Goal: Task Accomplishment & Management: Use online tool/utility

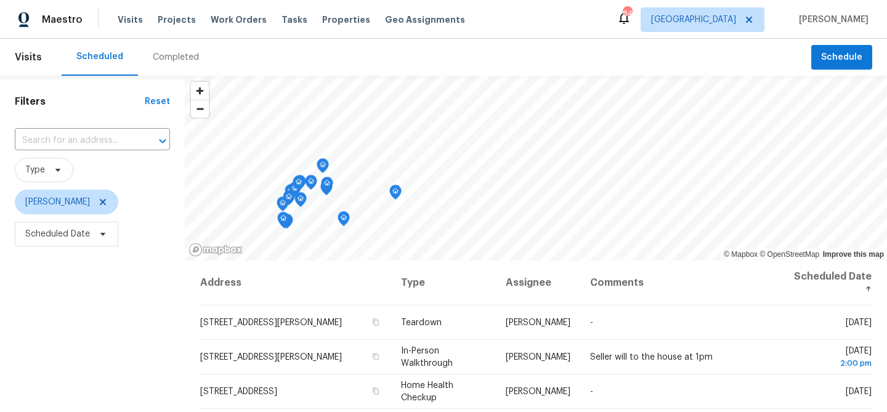
scroll to position [178, 0]
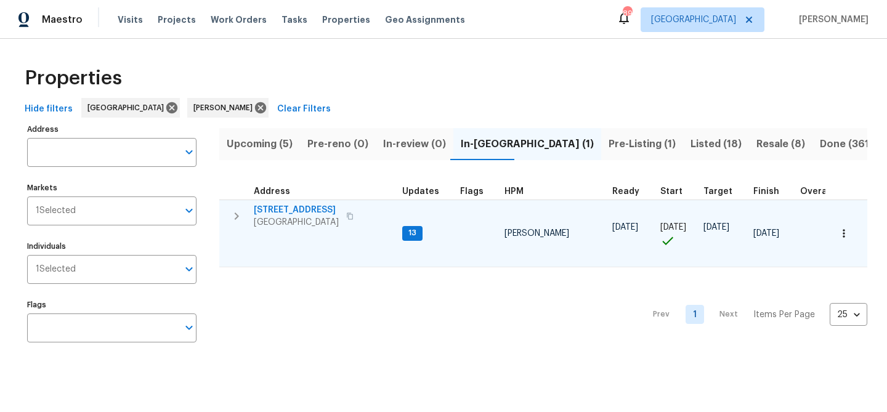
click at [320, 208] on span "[STREET_ADDRESS]" at bounding box center [296, 210] width 85 height 12
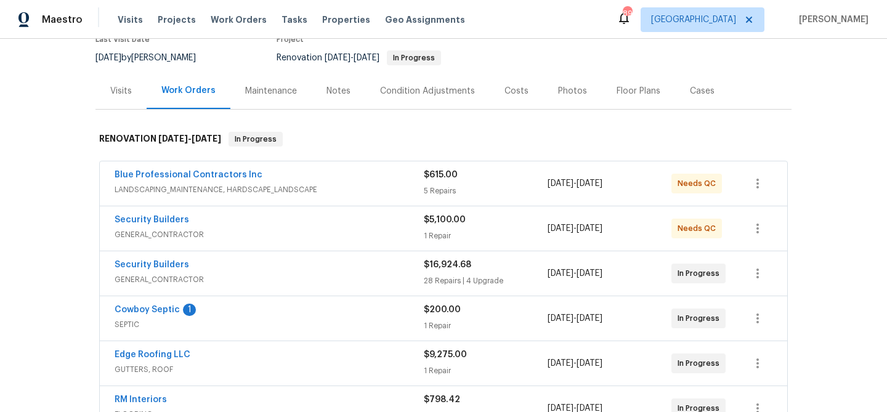
scroll to position [116, 0]
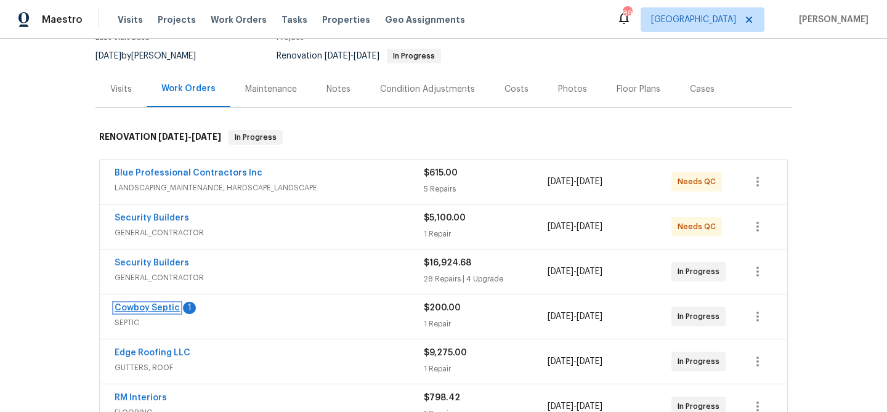
click at [158, 305] on link "Cowboy Septic" at bounding box center [147, 308] width 65 height 9
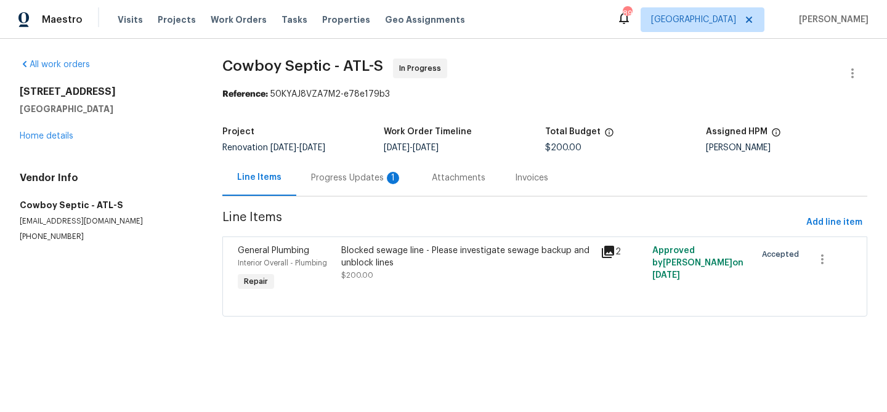
click at [345, 179] on div "Progress Updates 1" at bounding box center [356, 178] width 91 height 12
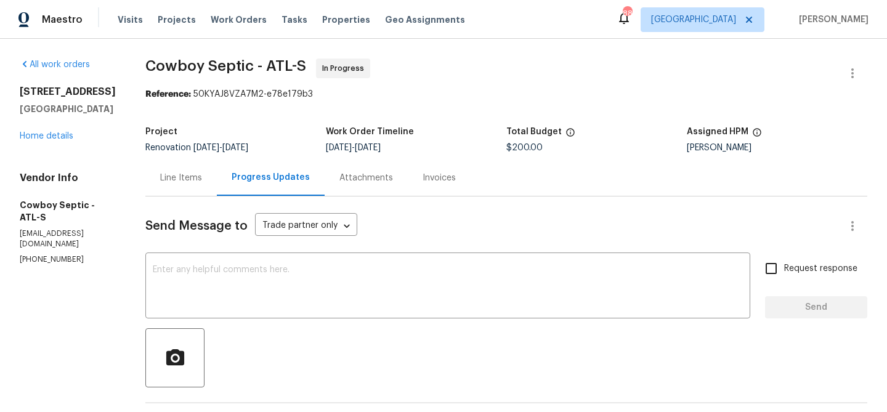
scroll to position [143, 0]
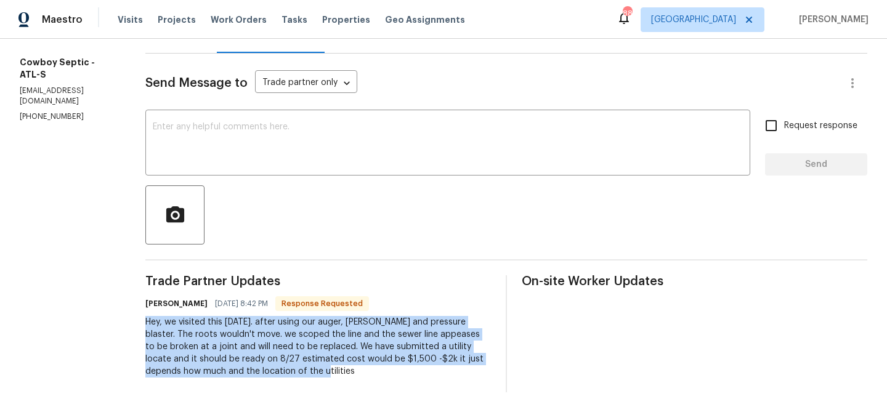
drag, startPoint x: 137, startPoint y: 319, endPoint x: 234, endPoint y: 370, distance: 109.2
click at [234, 370] on div "Hey, we visited this [DATE]. after using our auger, [PERSON_NAME] and pressure …" at bounding box center [318, 347] width 346 height 62
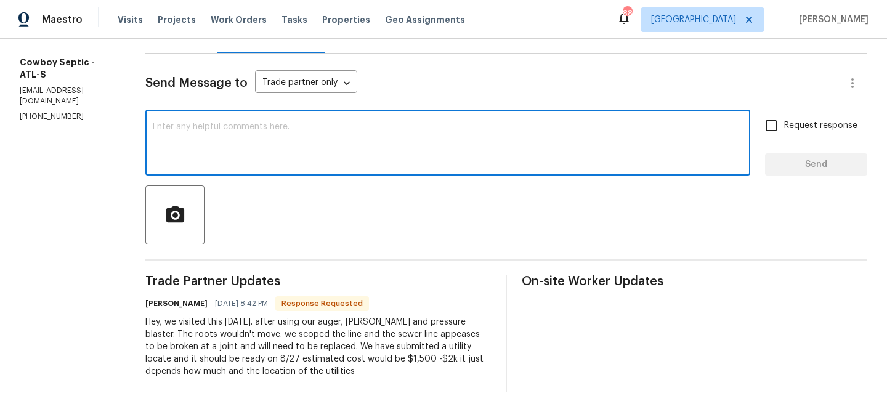
click at [190, 137] on textarea at bounding box center [448, 144] width 590 height 43
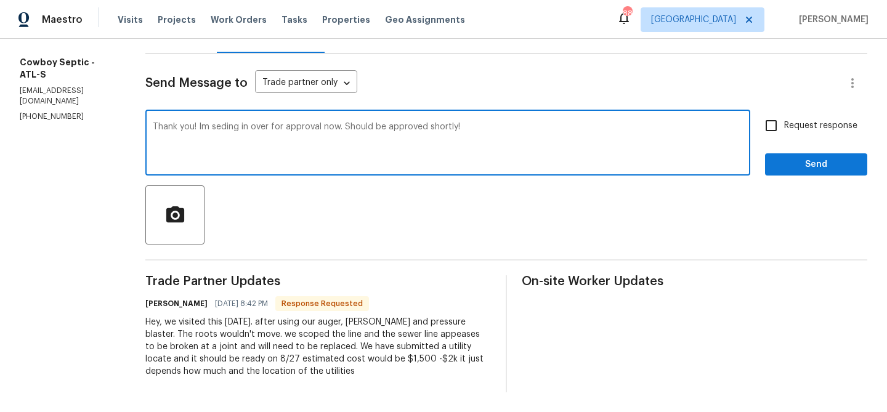
click at [212, 126] on textarea "Thank you! Im seding in over for approval now. Should be approved shortly!" at bounding box center [448, 144] width 590 height 43
type textarea "Thank you! Im sending in over for approval now. Should be approved shortly!"
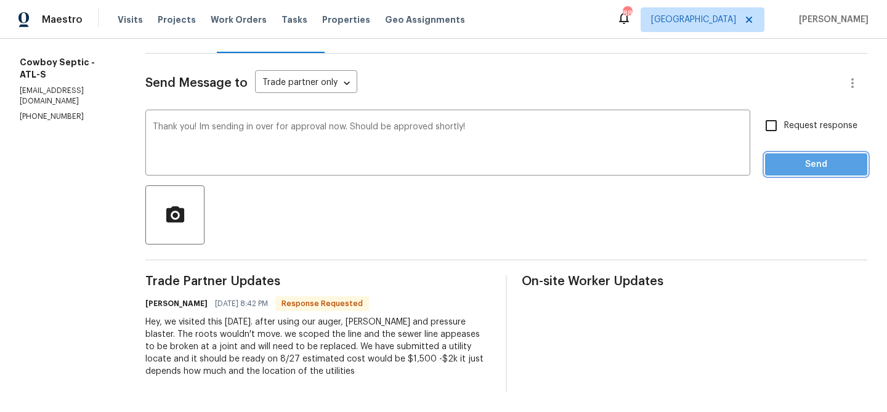
click at [800, 164] on span "Send" at bounding box center [816, 164] width 83 height 15
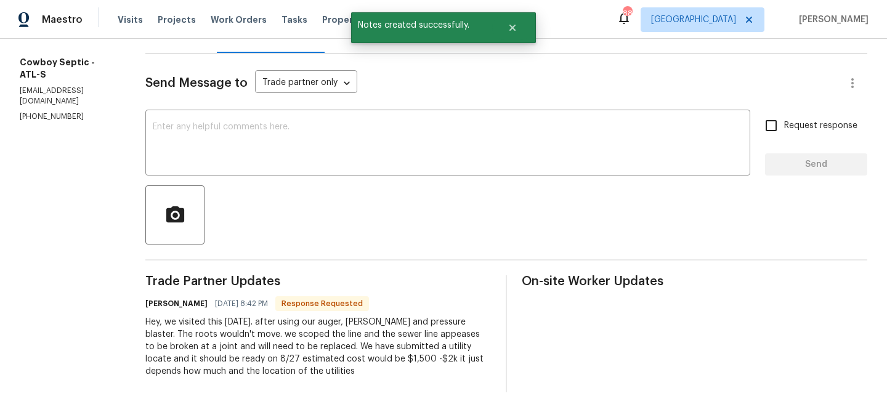
scroll to position [0, 0]
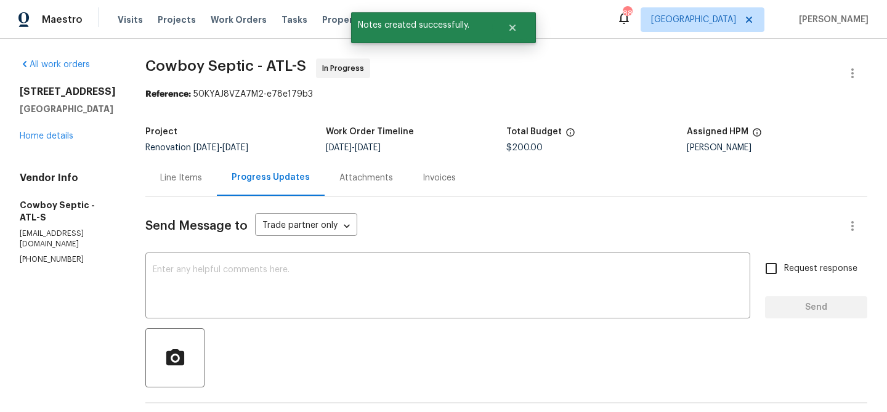
click at [171, 173] on div "Line Items" at bounding box center [181, 178] width 42 height 12
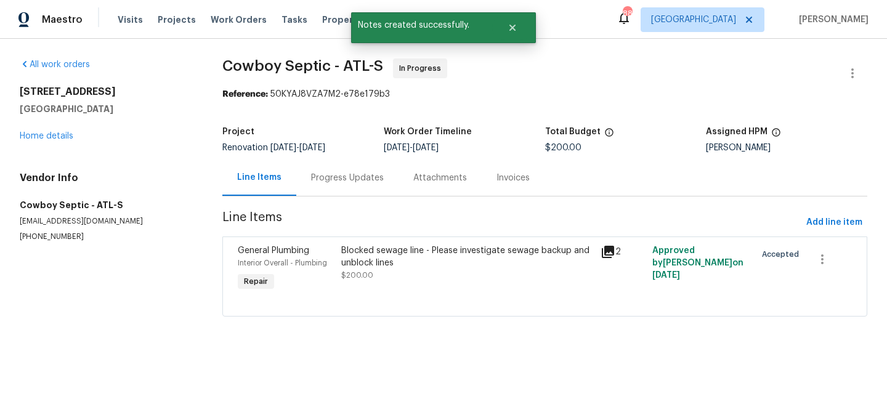
click at [394, 248] on div "Blocked sewage line - Please investigate sewage backup and unblock lines" at bounding box center [466, 257] width 251 height 25
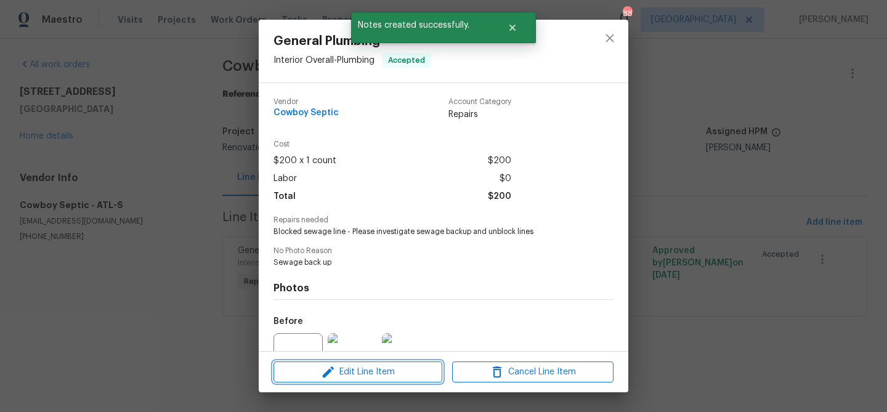
click at [396, 362] on button "Edit Line Item" at bounding box center [358, 373] width 169 height 22
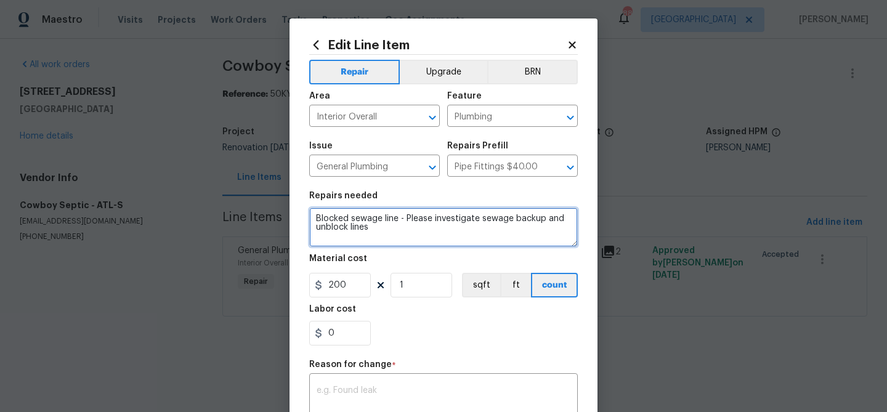
click at [367, 219] on textarea "Blocked sewage line - Please investigate sewage backup and unblock lines" at bounding box center [443, 227] width 269 height 39
paste textarea "1692 Paces Vale Ct Lawrenceville, [GEOGRAPHIC_DATA], 30043"
type textarea "1692 Paces Vale Ct Lawrenceville, [GEOGRAPHIC_DATA], 30043"
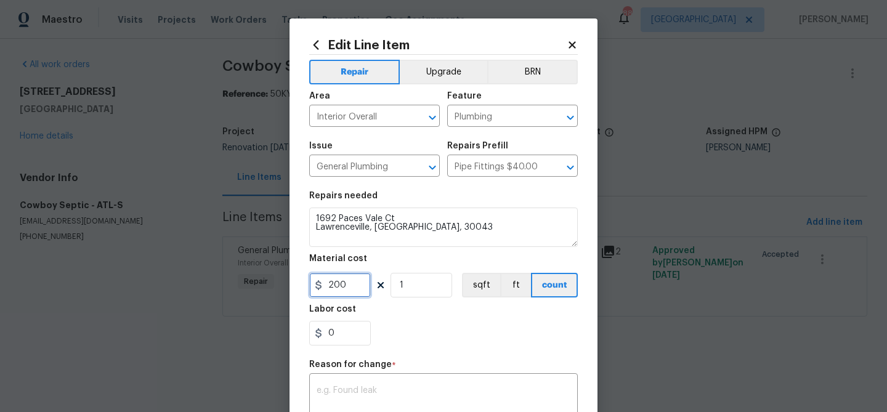
click at [348, 287] on input "200" at bounding box center [340, 285] width 62 height 25
type input "1500"
click at [383, 397] on textarea at bounding box center [444, 399] width 254 height 26
paste textarea "1692 Paces Vale Ct Lawrenceville, [GEOGRAPHIC_DATA], 30043"
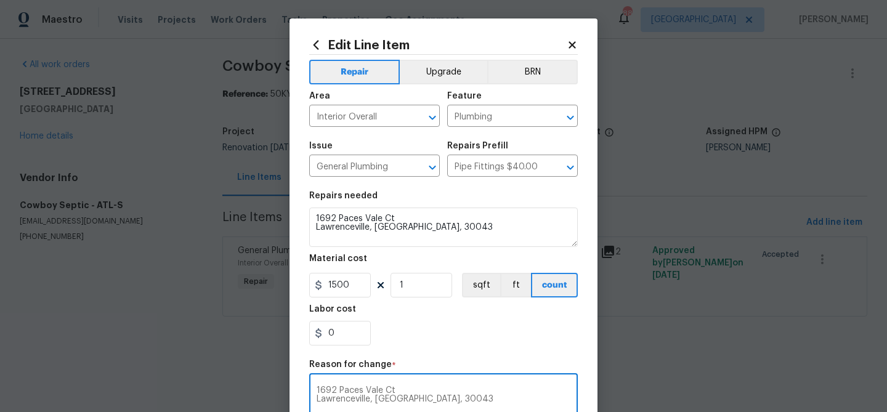
scroll to position [195, 0]
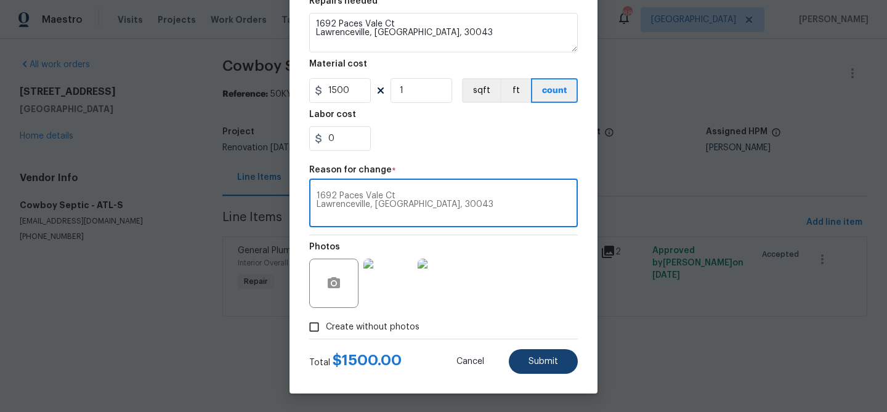
type textarea "1692 Paces Vale Ct Lawrenceville, [GEOGRAPHIC_DATA], 30043"
click at [558, 371] on button "Submit" at bounding box center [543, 361] width 69 height 25
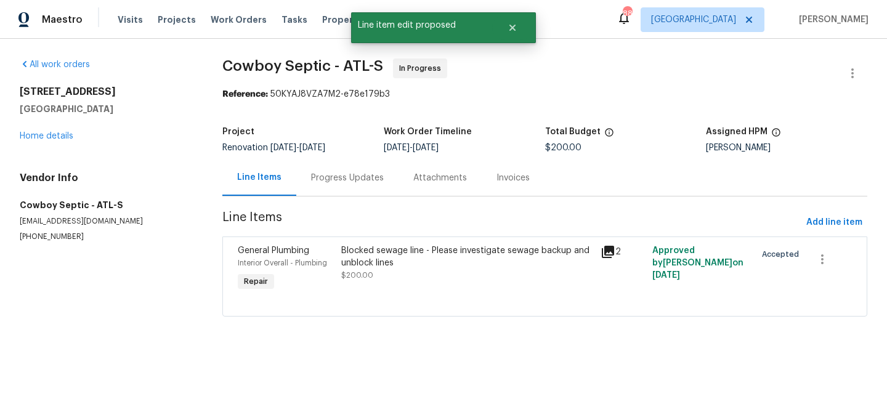
scroll to position [0, 0]
click at [612, 256] on icon at bounding box center [608, 252] width 15 height 15
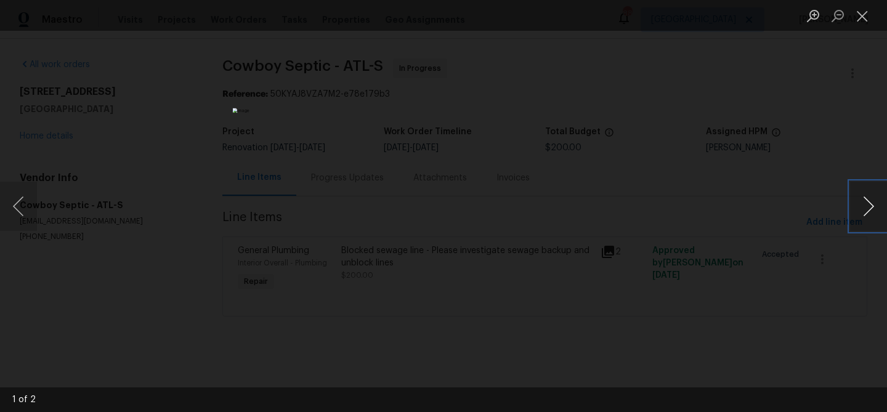
click at [874, 210] on button "Next image" at bounding box center [868, 206] width 37 height 49
click at [869, 22] on button "Close lightbox" at bounding box center [862, 16] width 25 height 22
